Goal: Communication & Community: Answer question/provide support

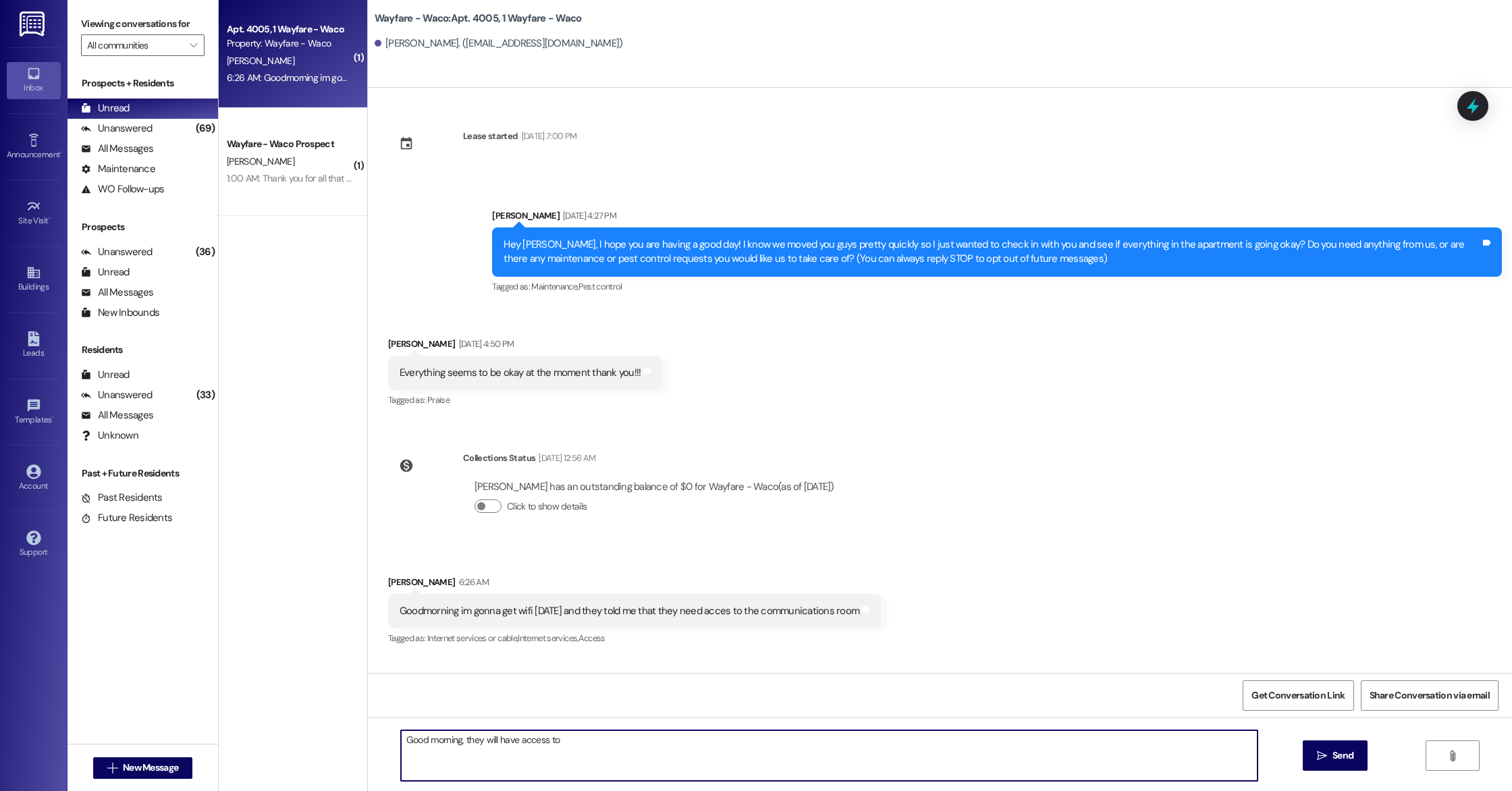
click at [510, 738] on textarea "Good morning, they will have access to" at bounding box center [829, 755] width 856 height 50
click at [538, 742] on textarea "Good morning, they will have access to" at bounding box center [829, 755] width 856 height 50
click at [560, 742] on textarea "Good morning, they will have access to" at bounding box center [829, 755] width 856 height 50
click at [589, 742] on textarea "Good morning, they will have access to what they need to set it up in your unit…" at bounding box center [829, 755] width 856 height 50
click at [799, 736] on textarea "Good morning, they will have access to what they need to set it up in your unit…" at bounding box center [829, 755] width 856 height 50
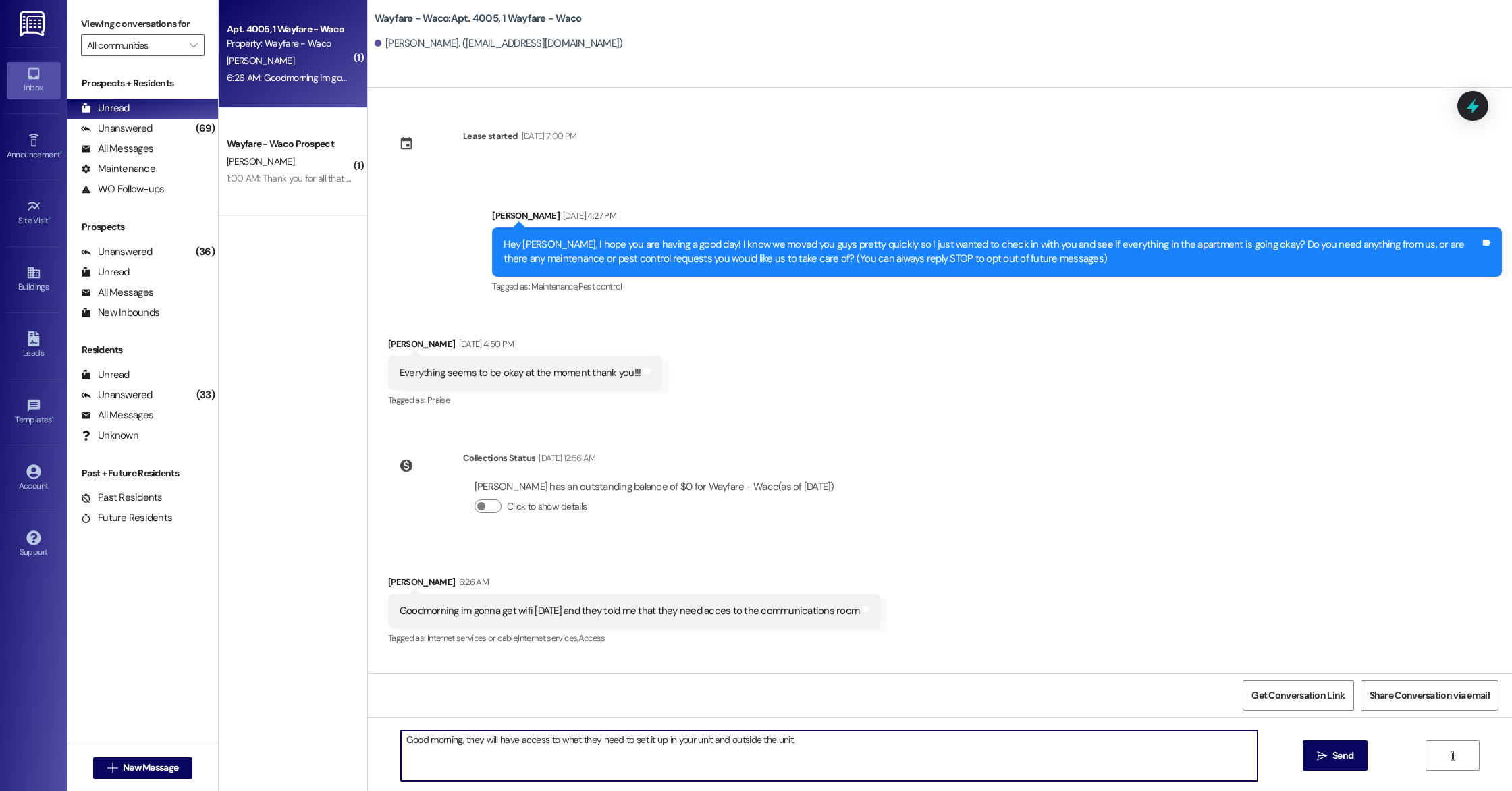
click at [570, 741] on textarea "Good morning, they will have access to what they need to set it up in your unit…" at bounding box center [829, 755] width 856 height 50
click at [818, 744] on textarea "Good morning, they will have access for what they need to set it up in your uni…" at bounding box center [829, 755] width 856 height 50
click at [540, 741] on textarea "Good morning, they will have access for what they need to set it up in your uni…" at bounding box center [829, 755] width 856 height 50
click at [879, 741] on textarea "Good morning, they will have access to everything they need for what they need …" at bounding box center [829, 755] width 856 height 50
click at [652, 742] on textarea "Good morning, they will have access to everything they need." at bounding box center [829, 755] width 856 height 50
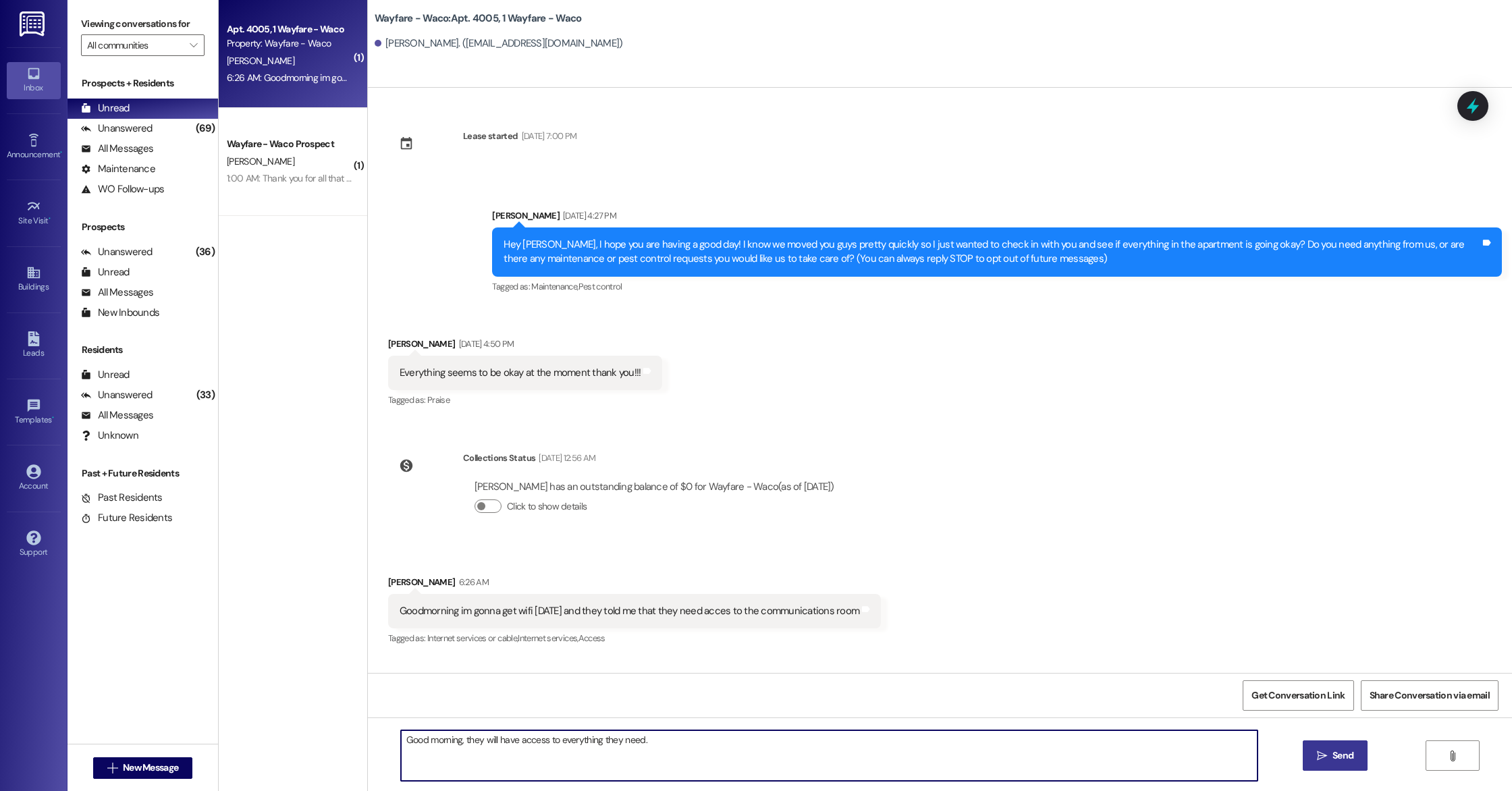
type textarea "Good morning, they will have access to everything they need."
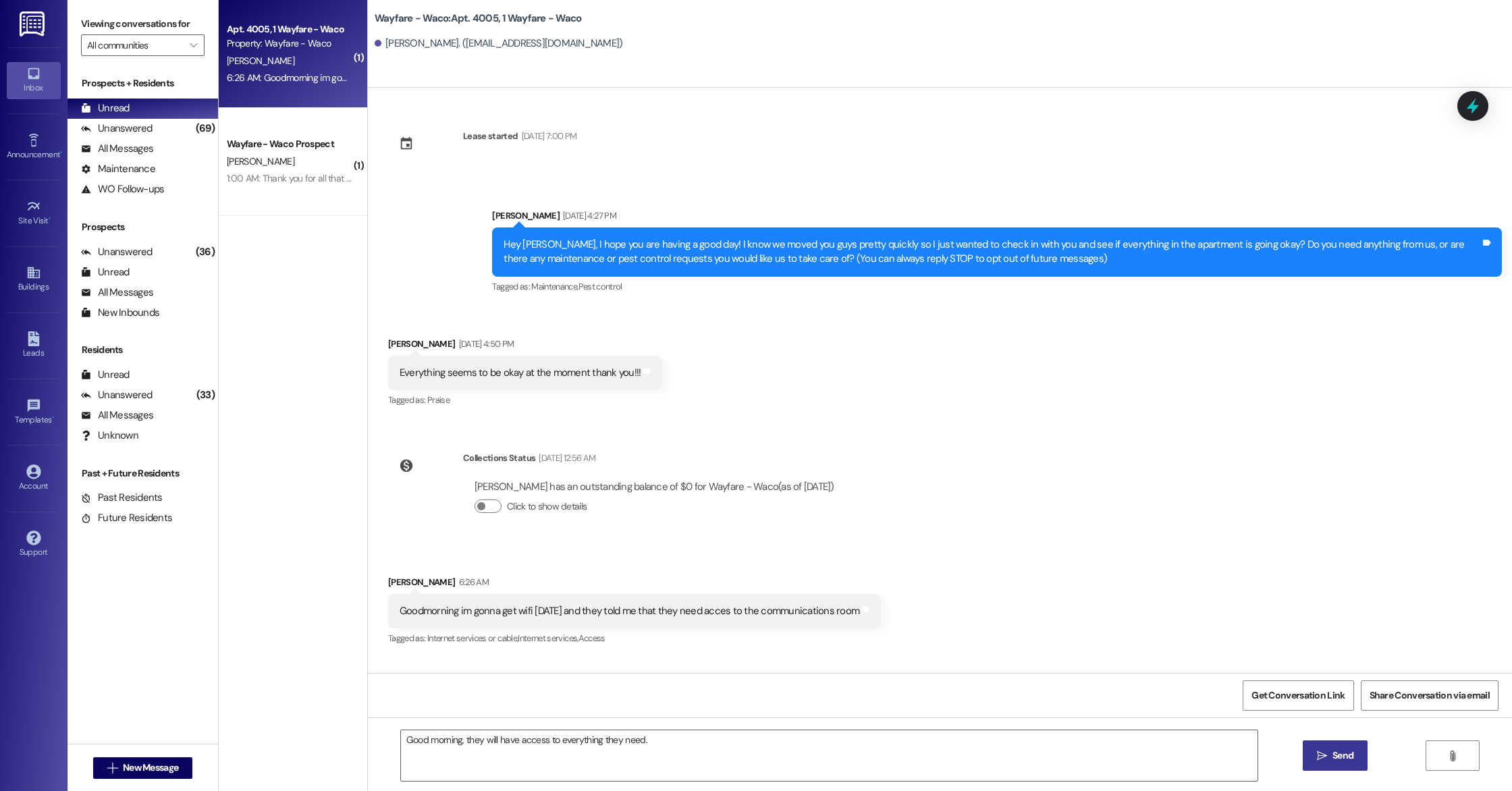
click at [1351, 764] on button " Send" at bounding box center [1335, 755] width 65 height 30
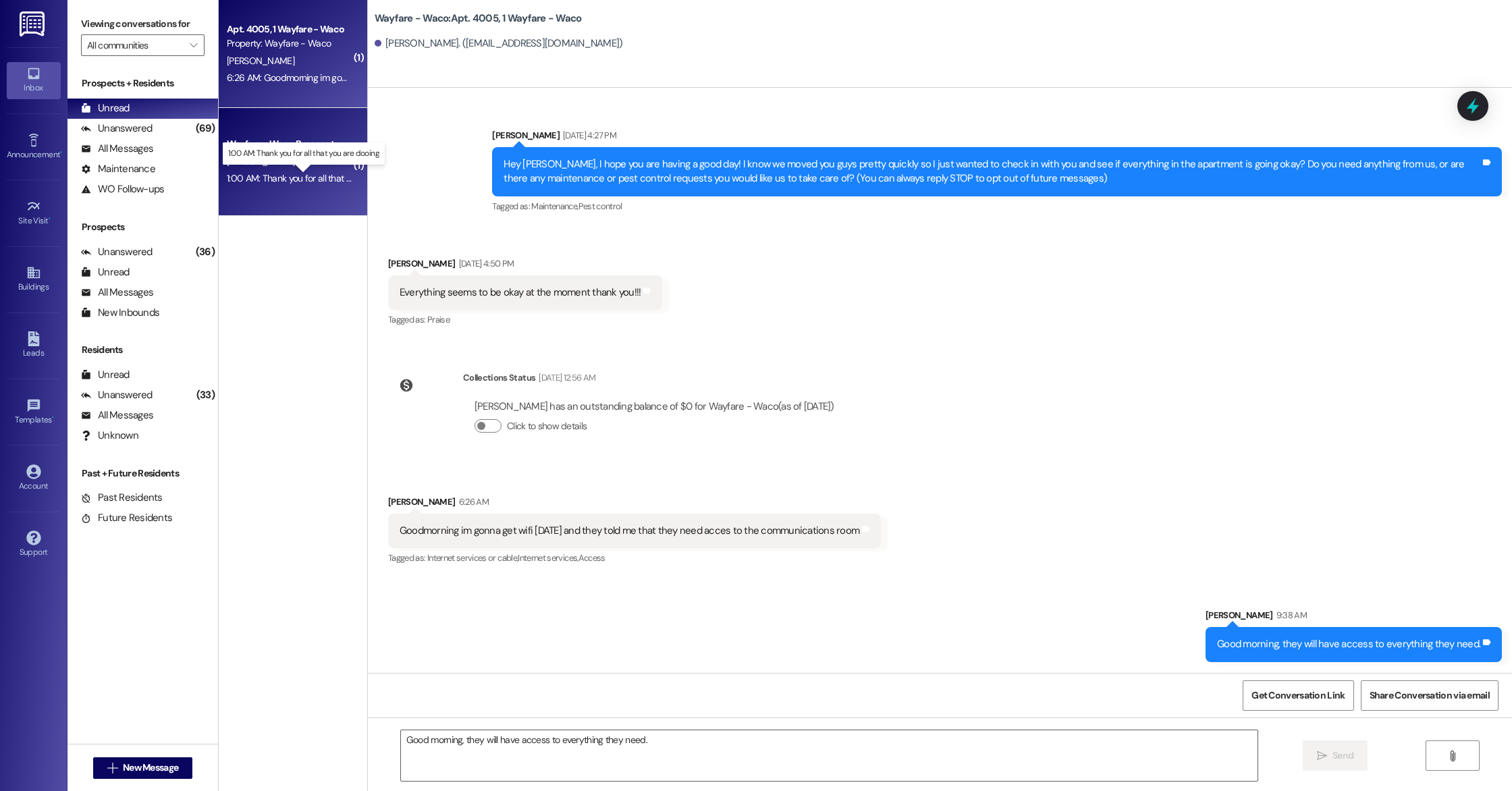
click at [280, 178] on div "1:00 AM: Thank you for all that you are dooing 1:00 AM: Thank you for all that …" at bounding box center [315, 178] width 178 height 12
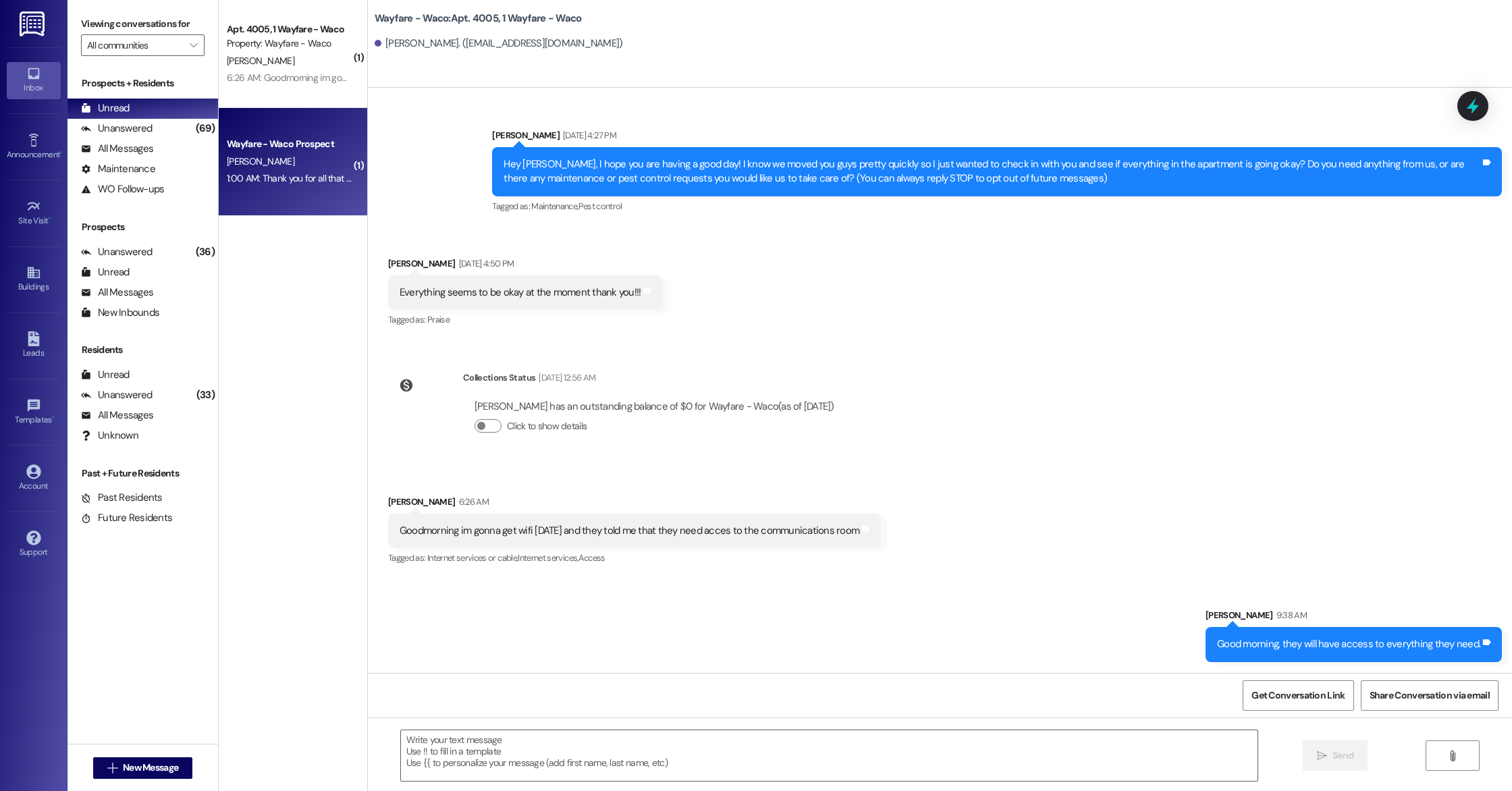
scroll to position [0, 0]
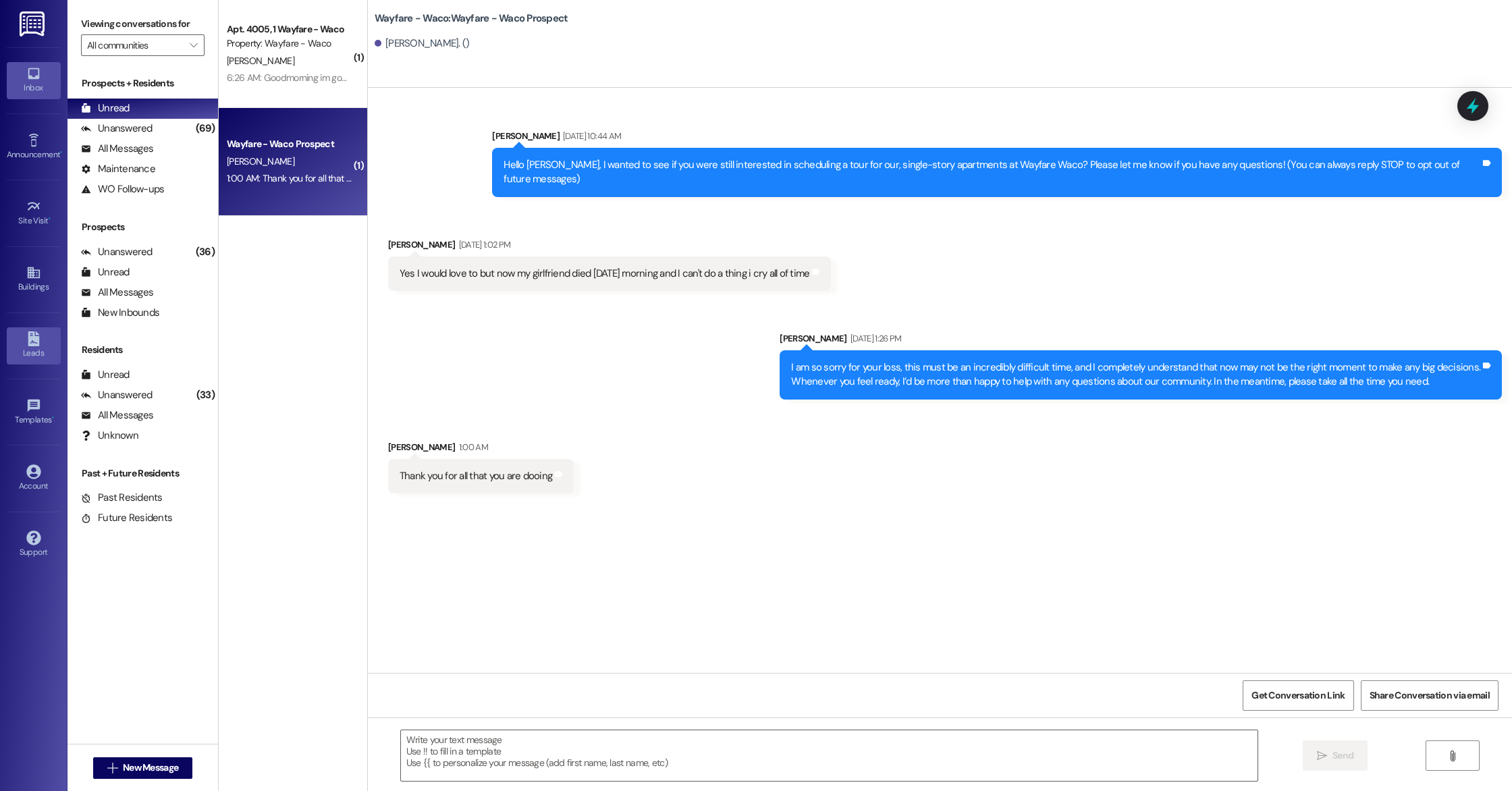
click at [33, 342] on icon at bounding box center [34, 339] width 15 height 15
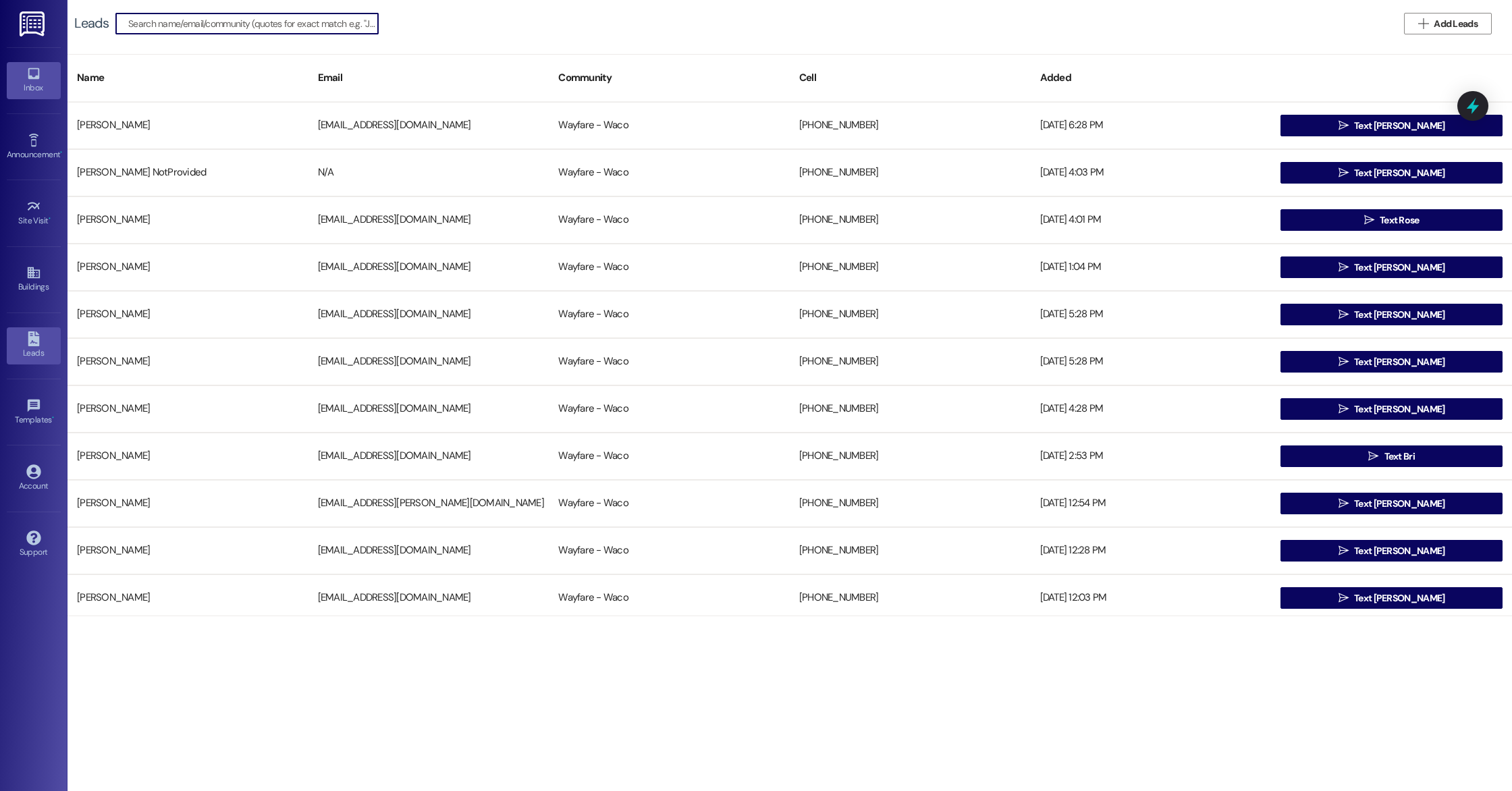
click at [41, 85] on div "Inbox" at bounding box center [33, 87] width 67 height 13
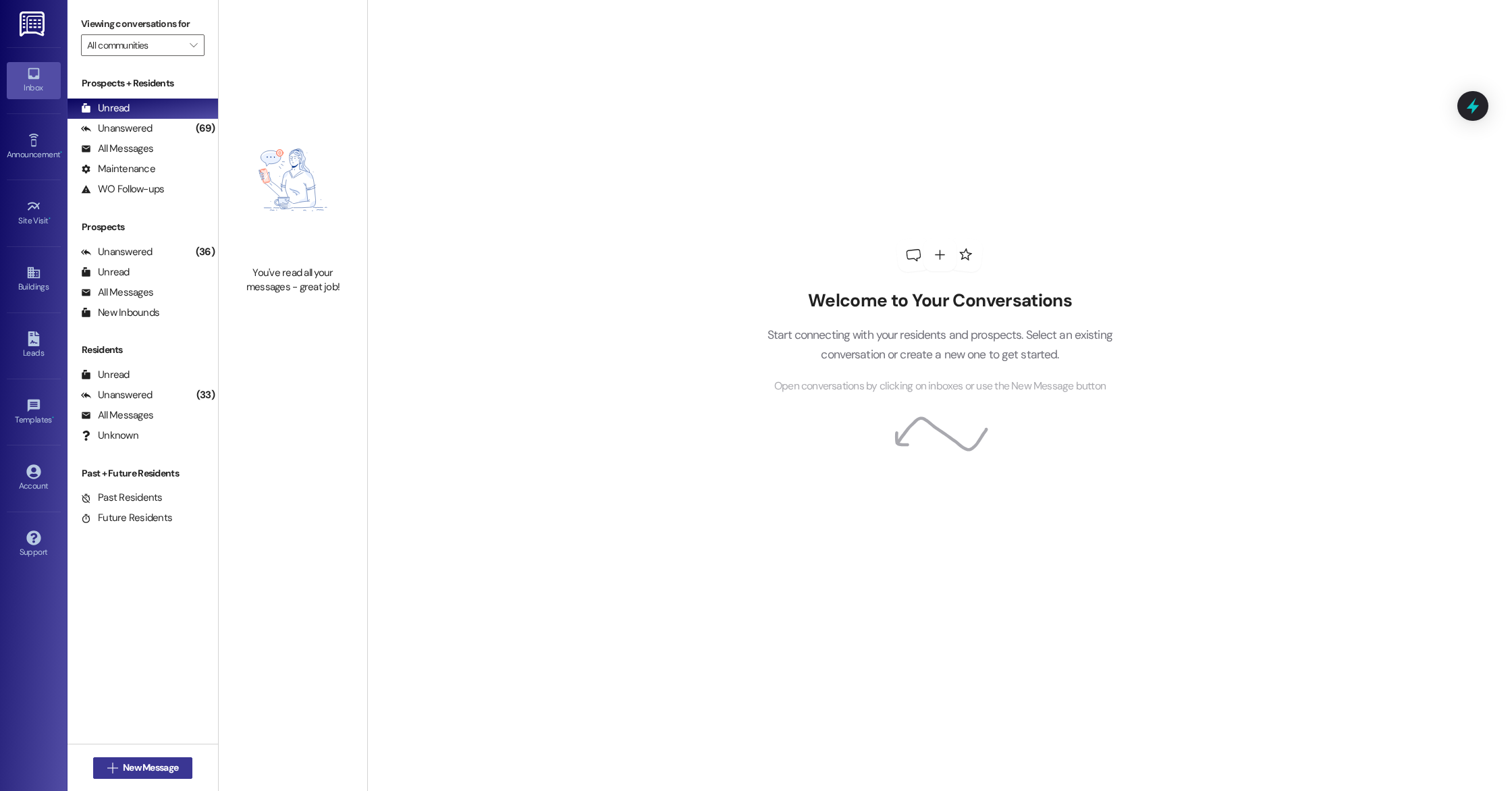
click at [169, 766] on span "New Message" at bounding box center [150, 767] width 56 height 14
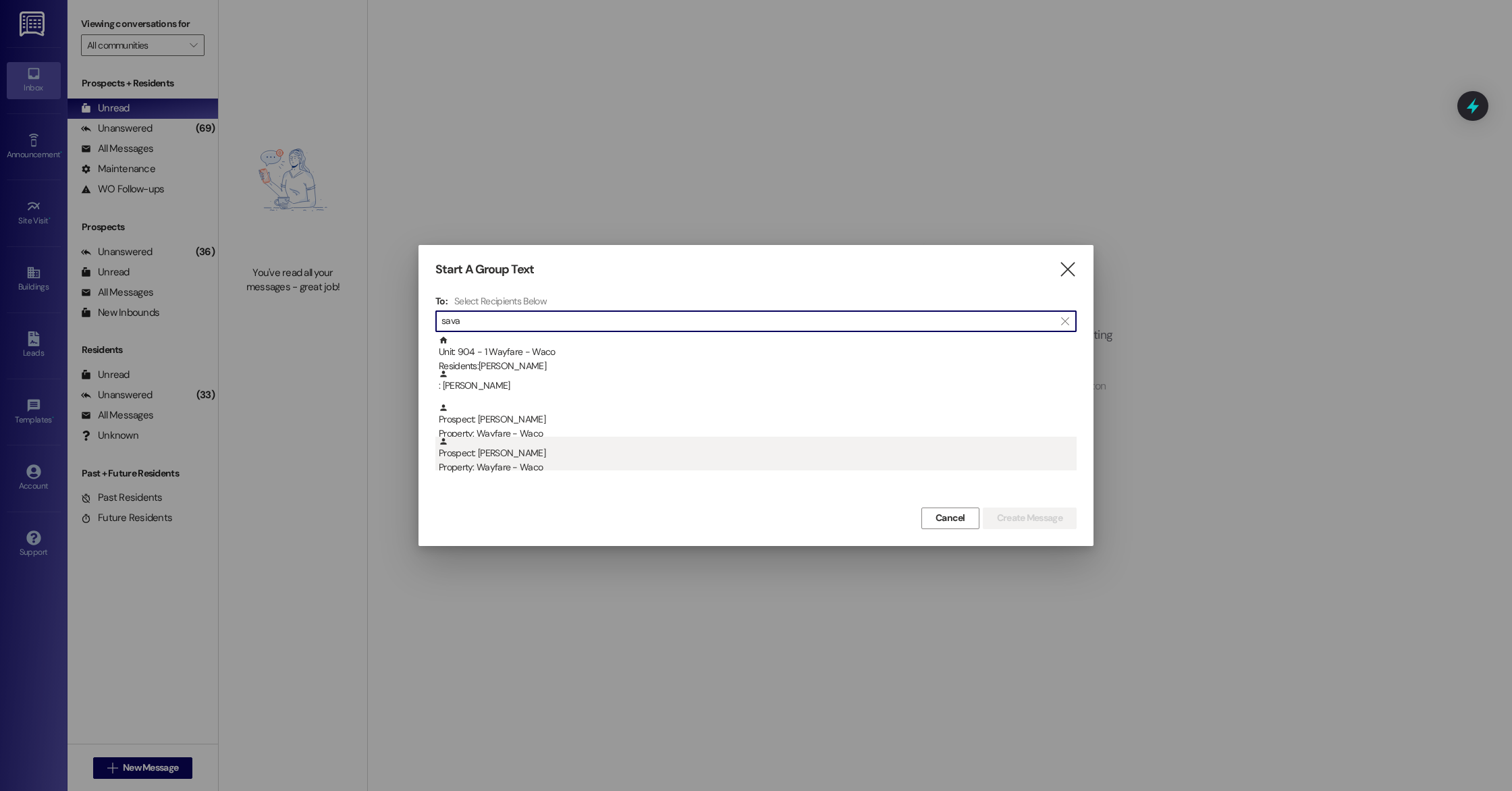
type input "sava"
click at [509, 462] on div "Property: Wayfare - Waco" at bounding box center [758, 467] width 638 height 14
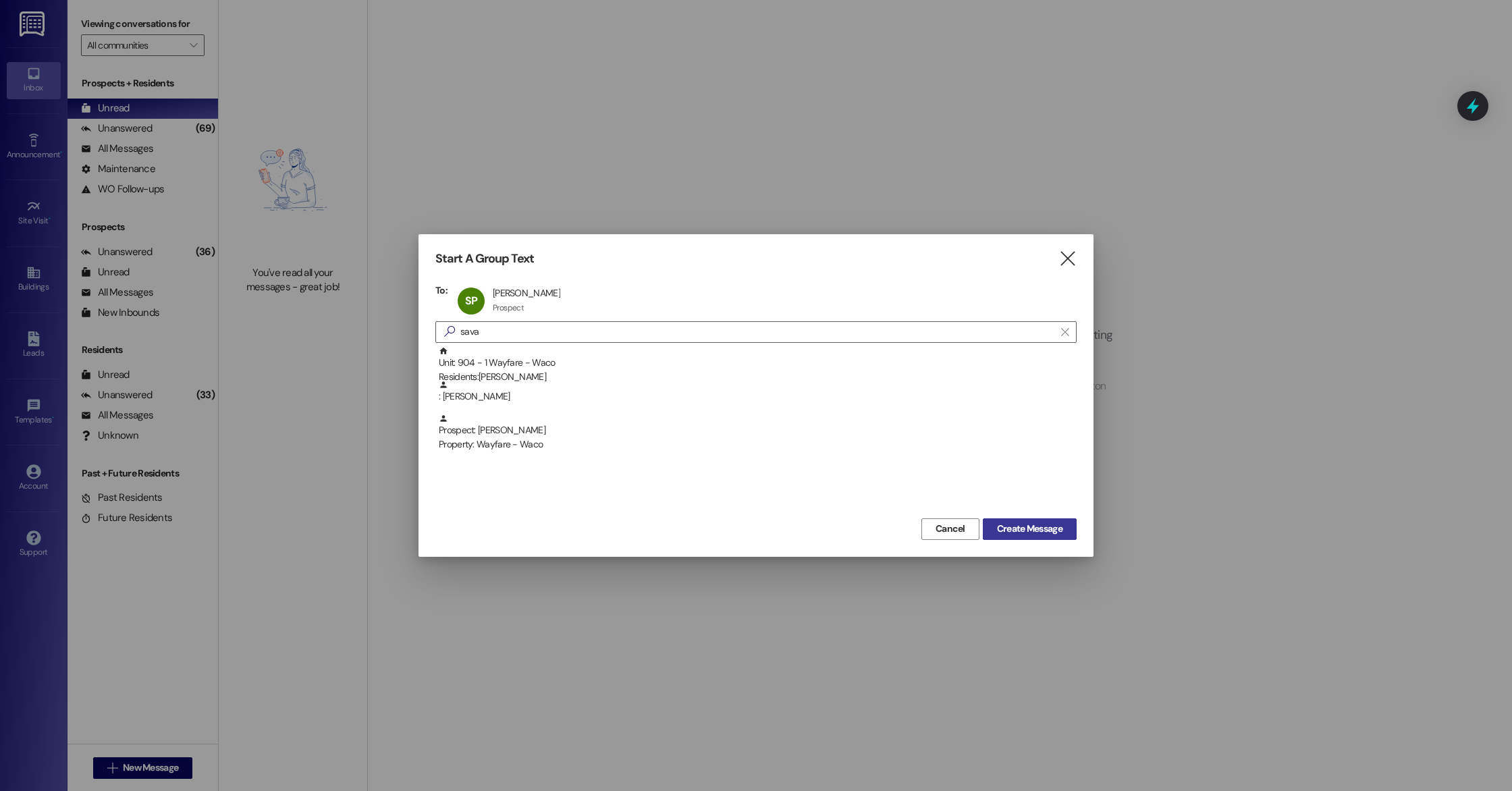
click at [1017, 533] on span "Create Message" at bounding box center [1029, 528] width 65 height 14
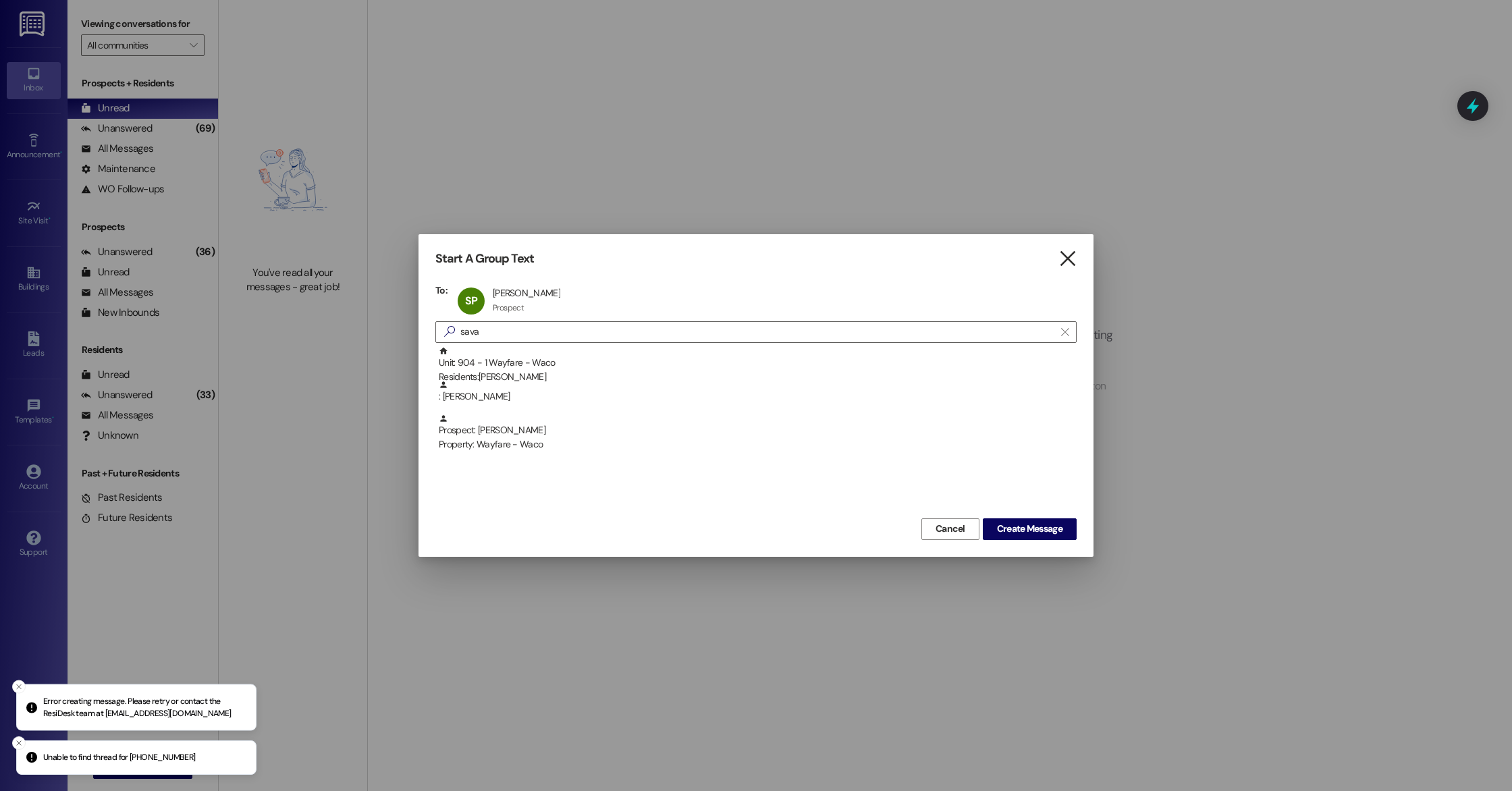
click at [1069, 257] on icon "" at bounding box center [1067, 258] width 19 height 14
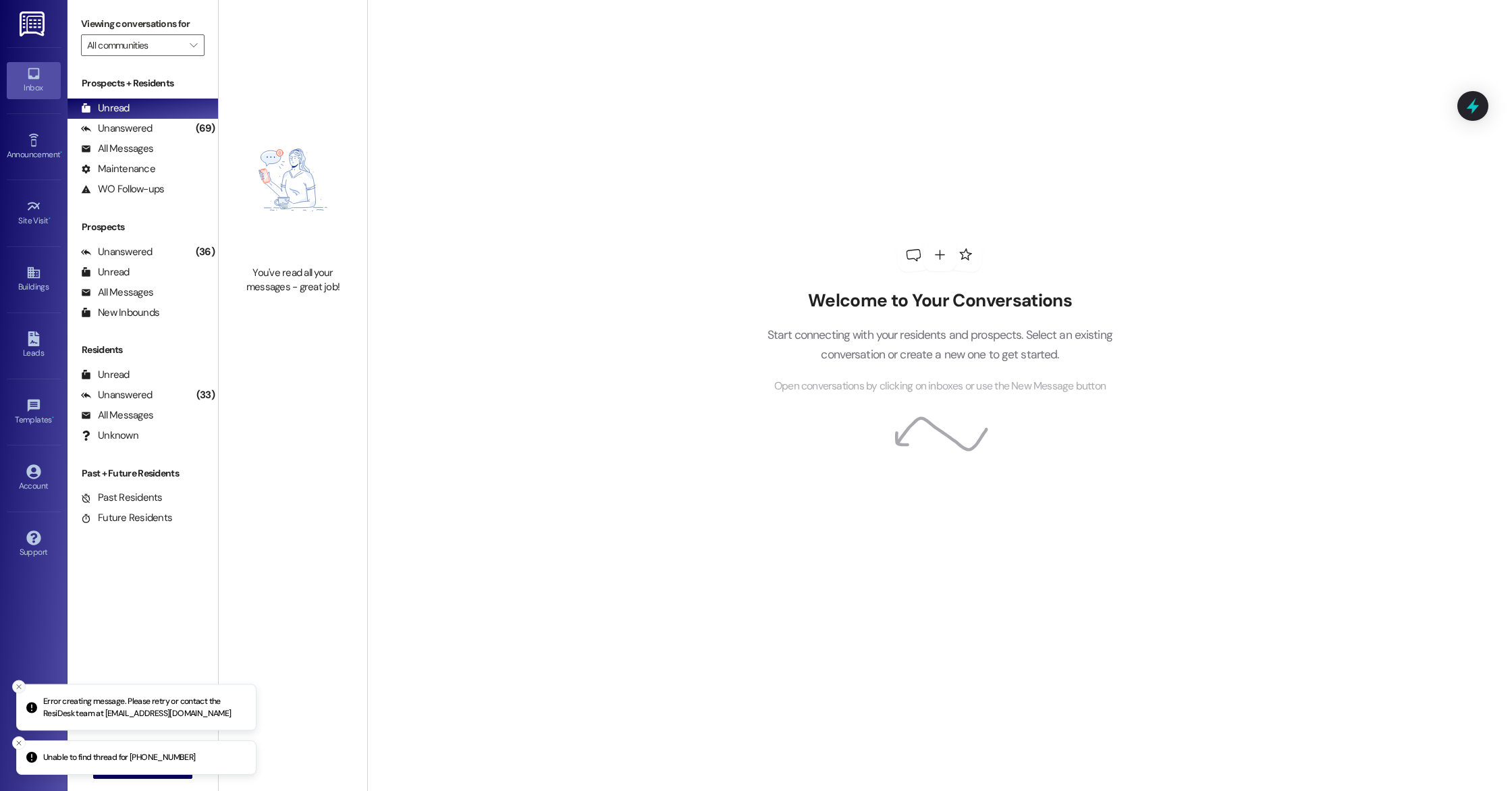
click at [23, 687] on button "Close toast" at bounding box center [19, 687] width 13 height 13
click at [20, 741] on icon "Close toast" at bounding box center [19, 743] width 8 height 8
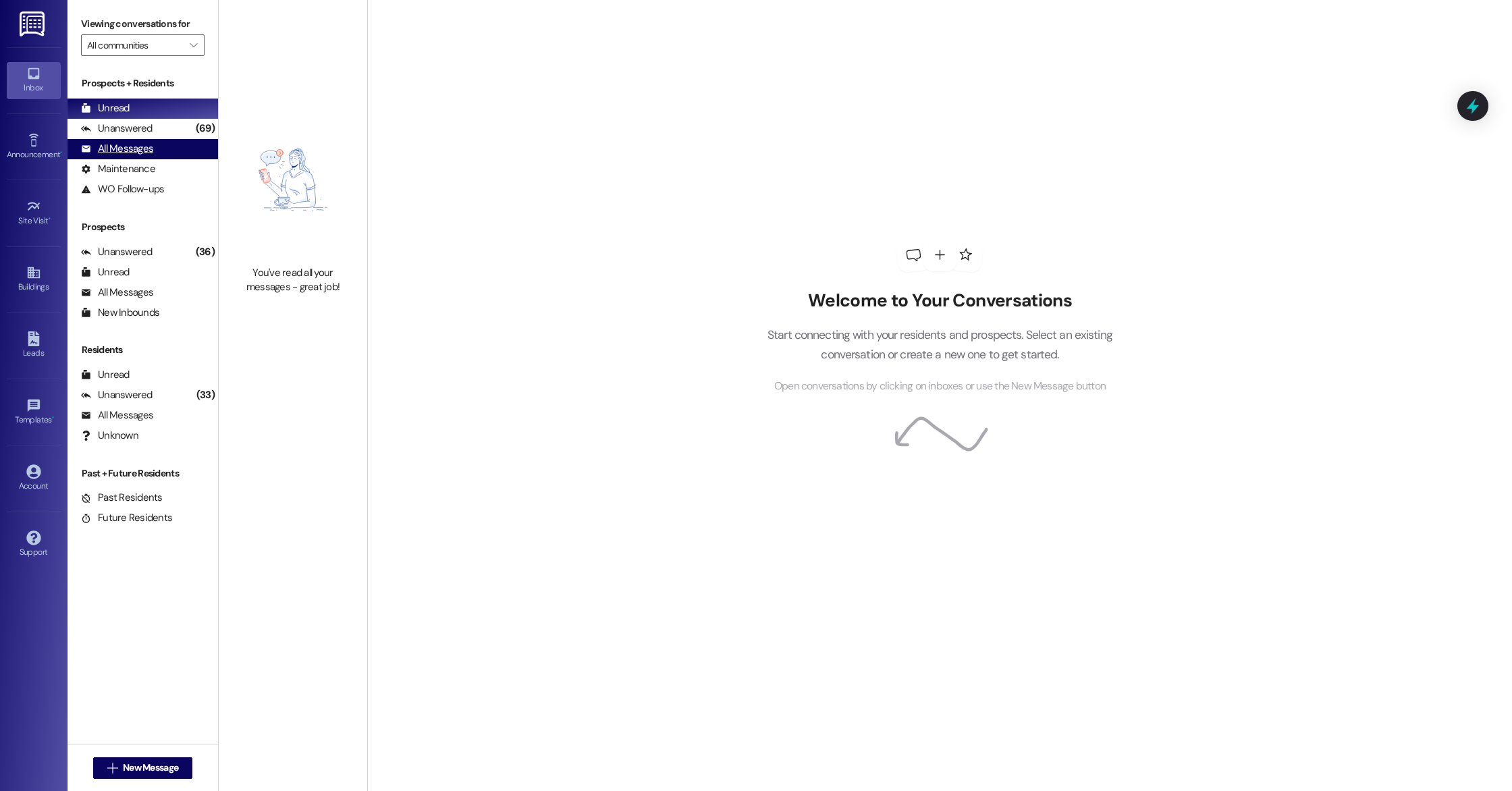
click at [144, 148] on div "All Messages" at bounding box center [117, 149] width 73 height 14
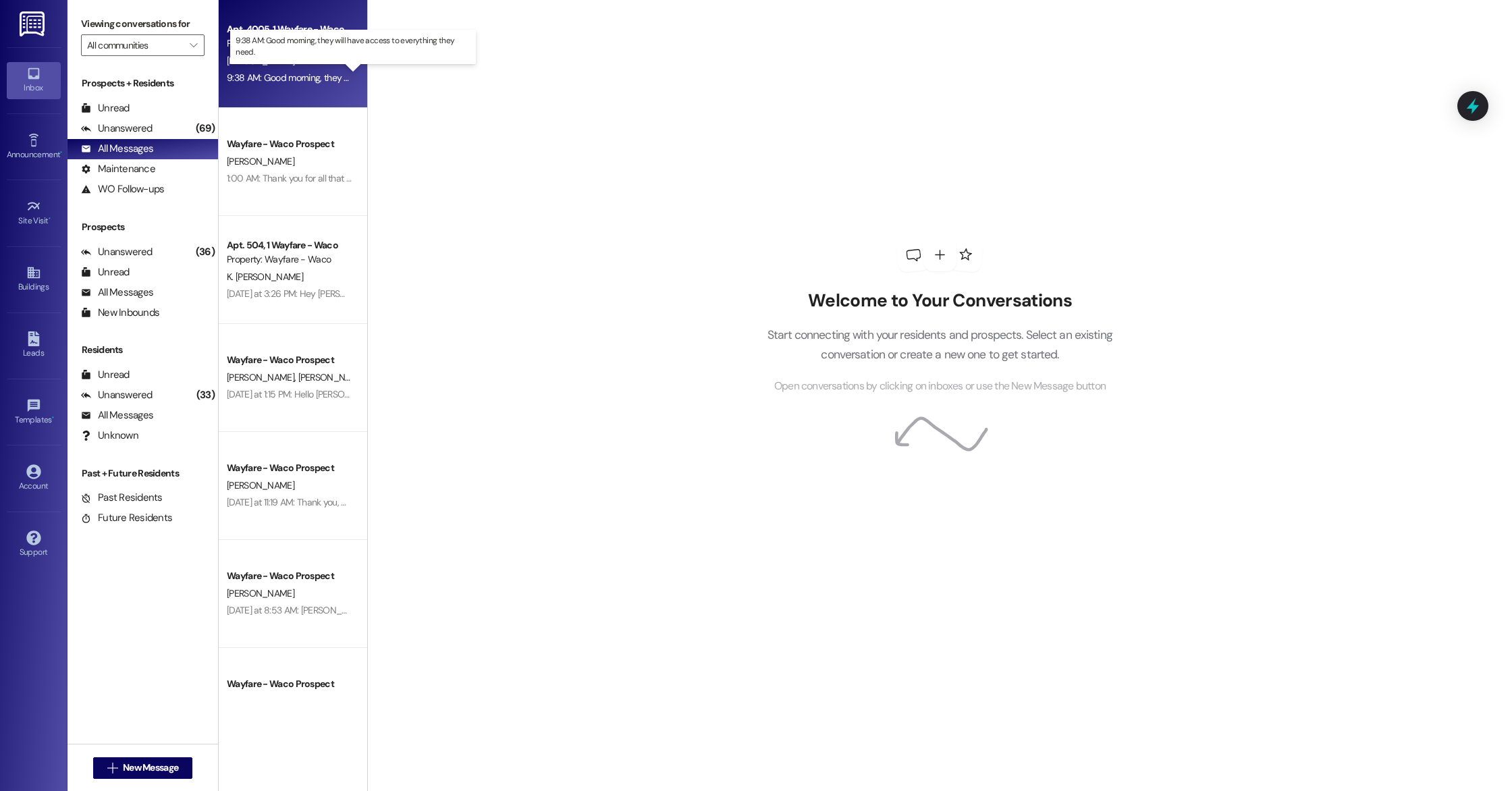
click at [312, 81] on div "9:38 AM: Good morning, they will have access to everything they need. 9:38 AM: …" at bounding box center [366, 78] width 278 height 12
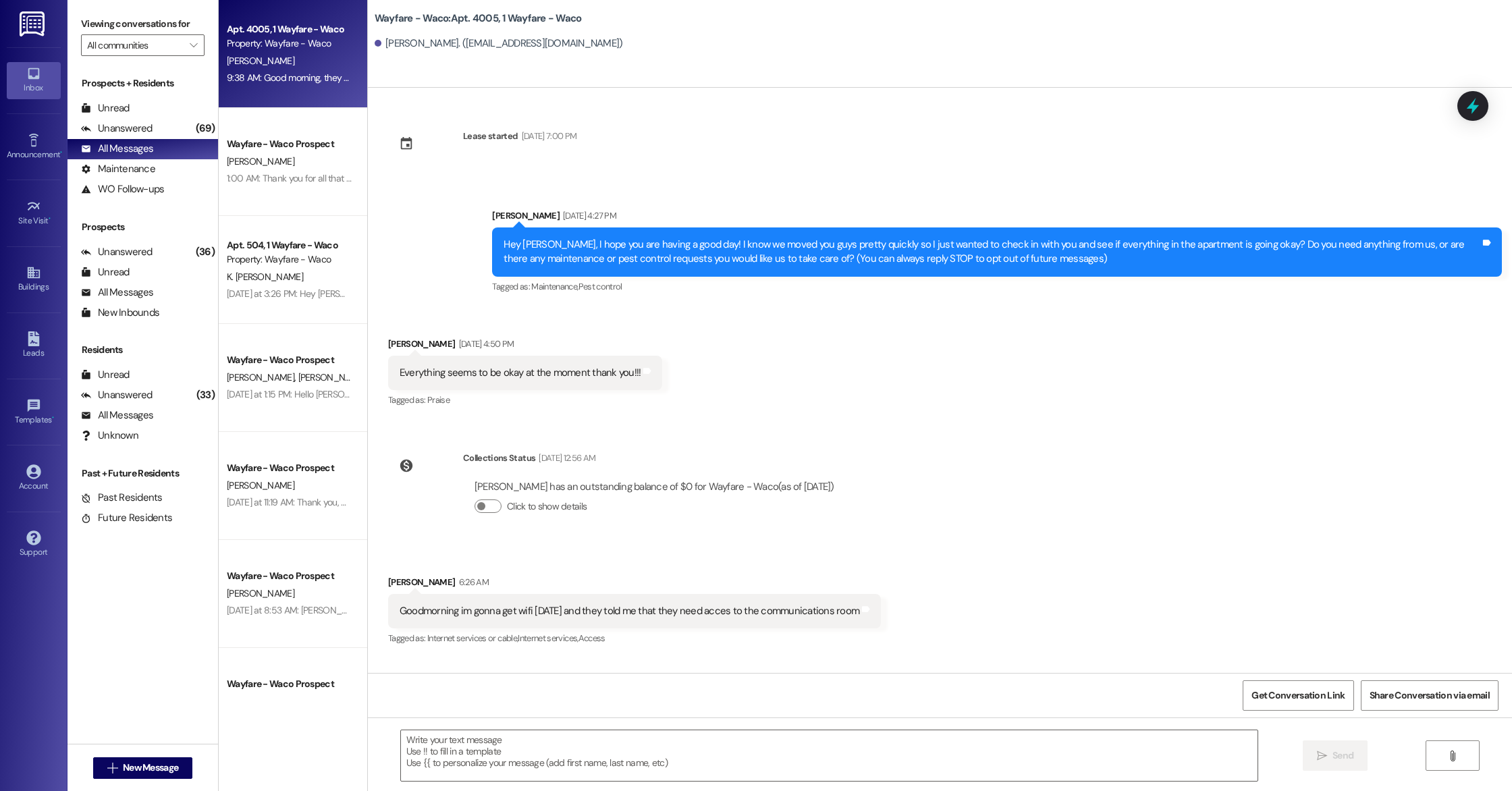
scroll to position [81, 0]
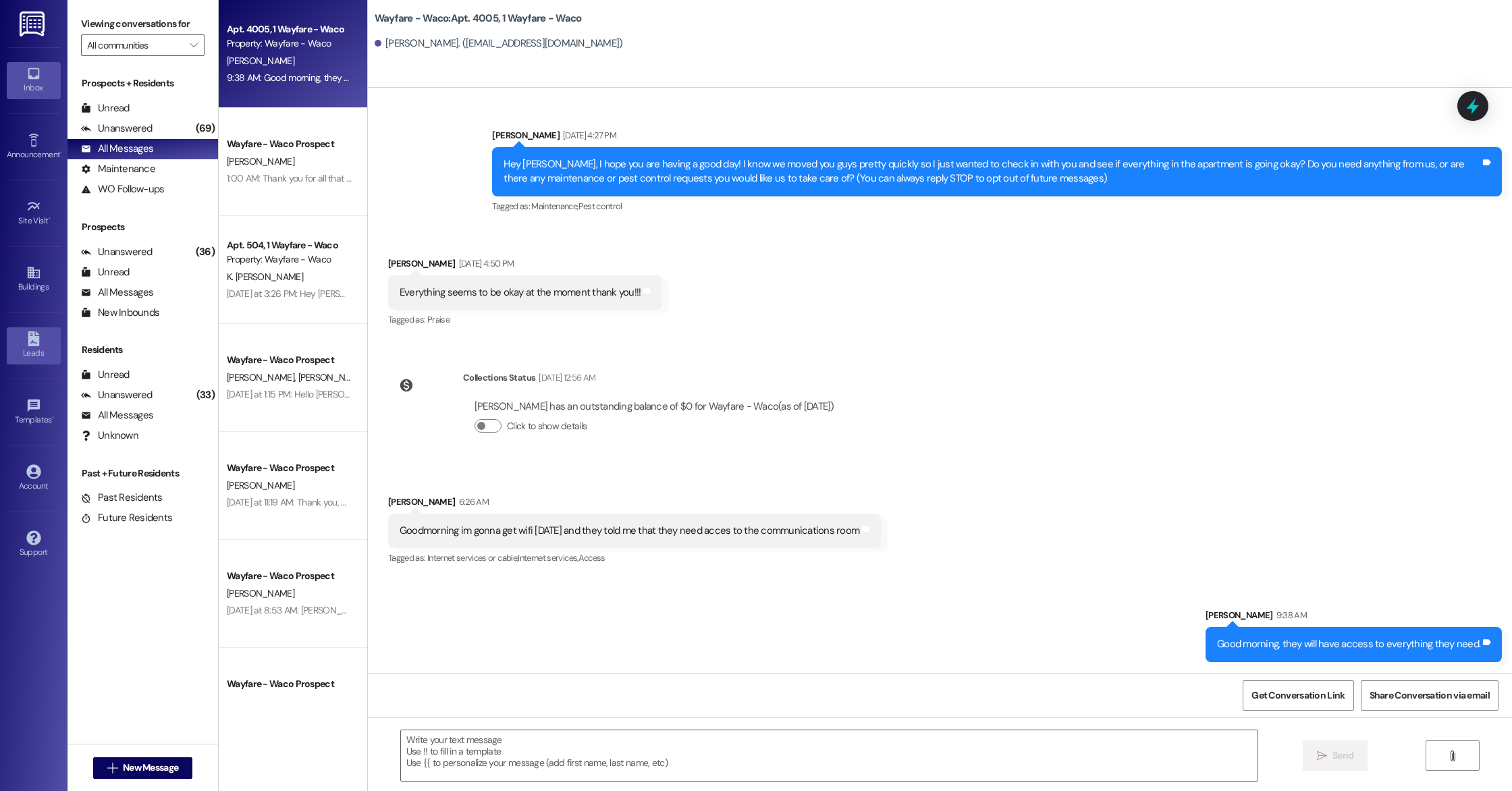
click at [32, 341] on icon at bounding box center [34, 339] width 15 height 15
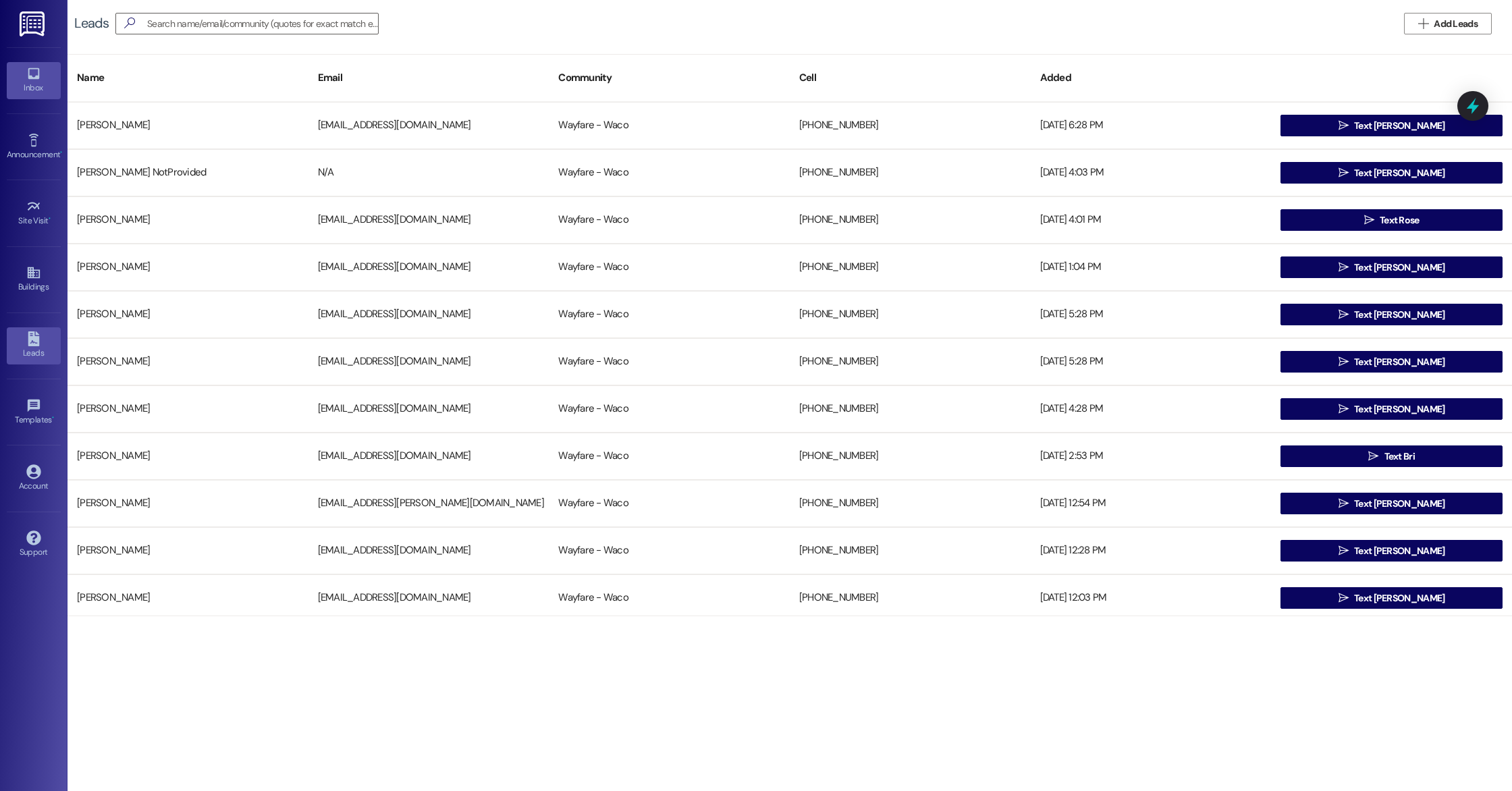
click at [35, 92] on div "Inbox" at bounding box center [33, 87] width 67 height 13
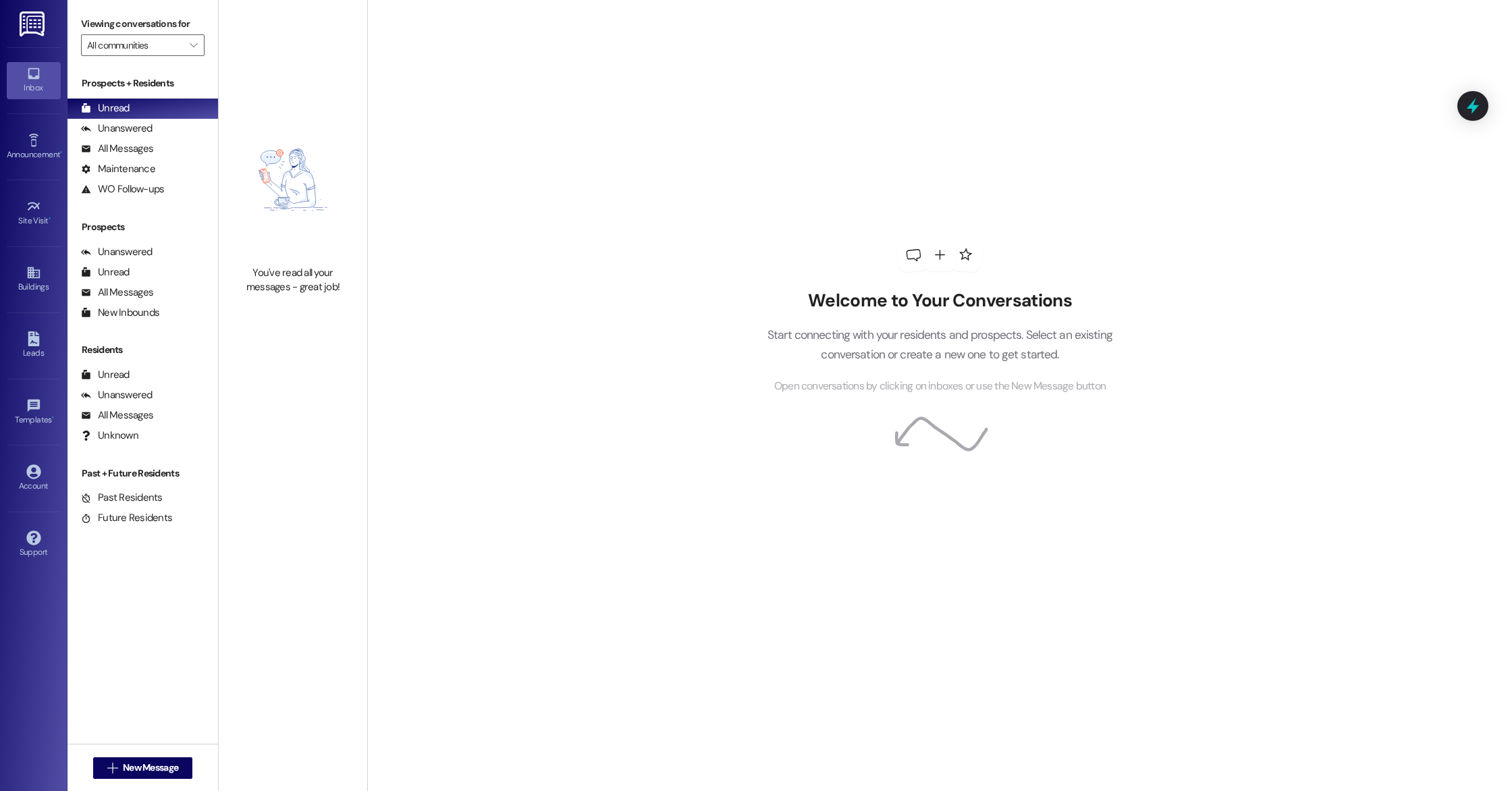
click at [599, 89] on div "Welcome to Your Conversations Start connecting with your residents and prospect…" at bounding box center [939, 395] width 1145 height 791
